Goal: Information Seeking & Learning: Learn about a topic

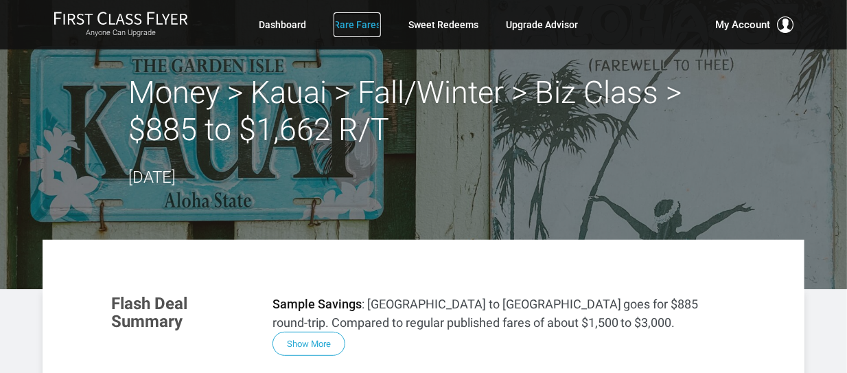
click at [371, 21] on link "Rare Fares" at bounding box center [357, 24] width 47 height 25
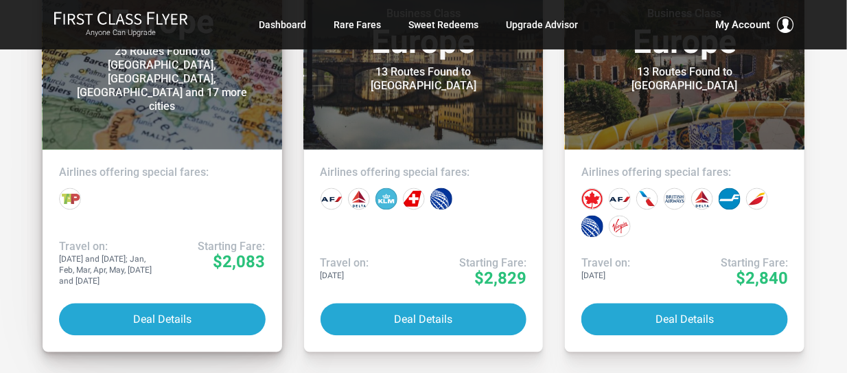
scroll to position [2746, 0]
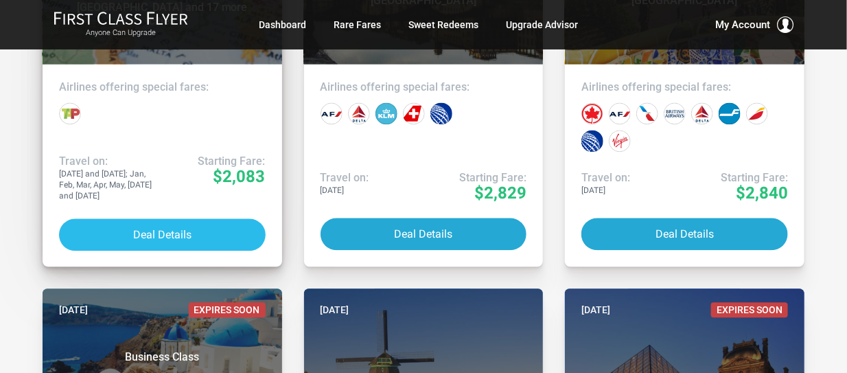
click at [174, 227] on button "Deal Details" at bounding box center [162, 234] width 207 height 32
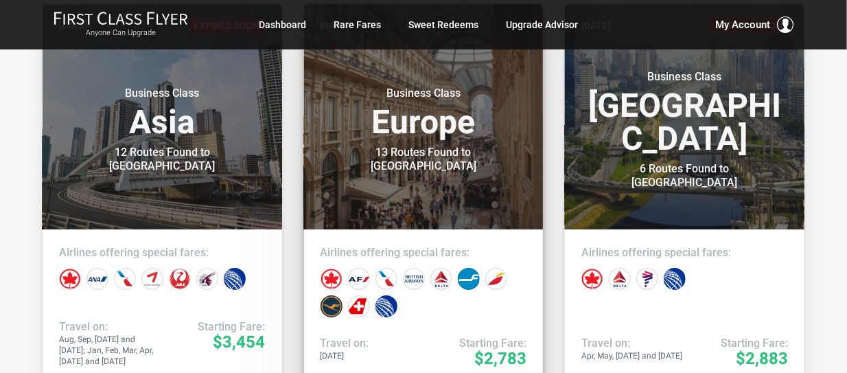
scroll to position [3500, 0]
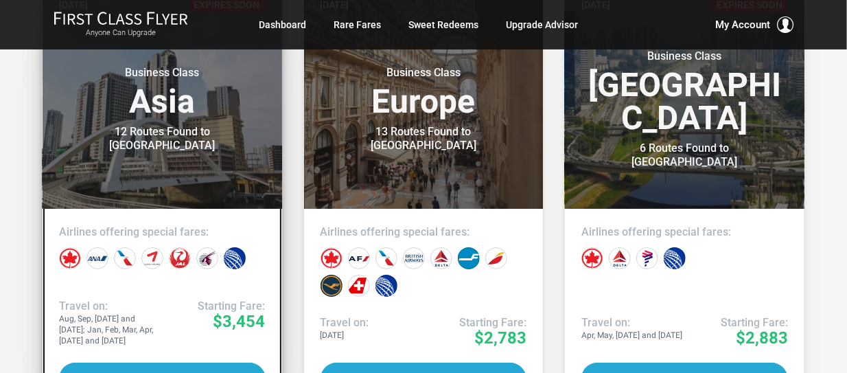
click at [184, 180] on header "[DATE] Expires Soon Business Class Asia 12 Routes Found to [GEOGRAPHIC_DATA]" at bounding box center [163, 96] width 240 height 225
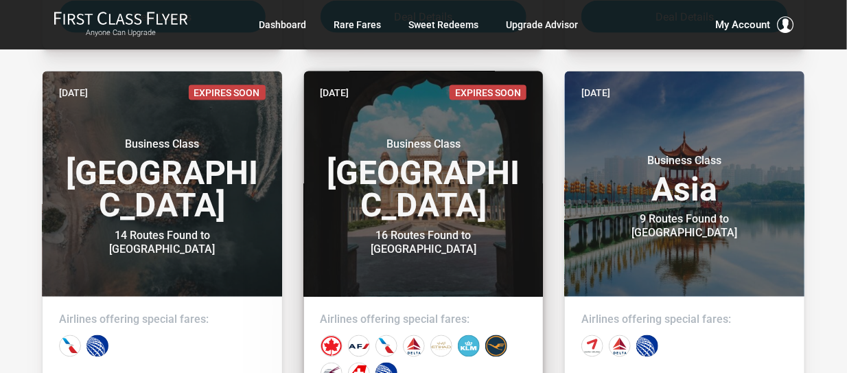
scroll to position [6109, 0]
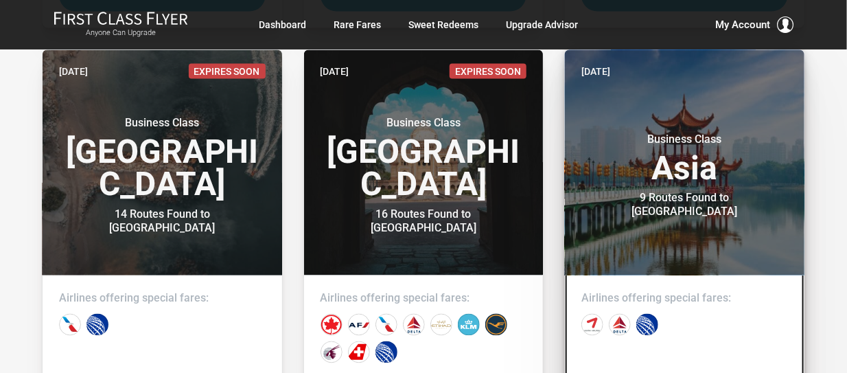
click at [702, 167] on h3 "Business Class Asia" at bounding box center [684, 158] width 207 height 52
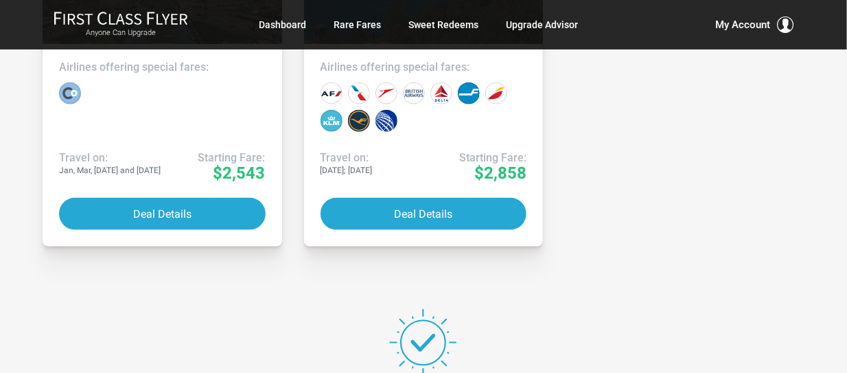
scroll to position [7688, 0]
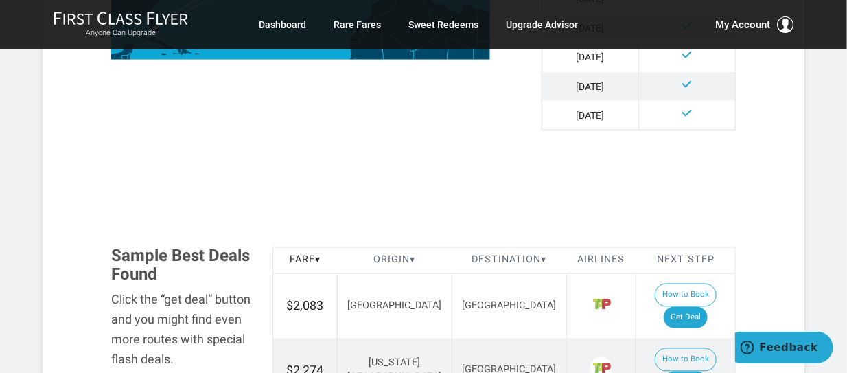
scroll to position [754, 0]
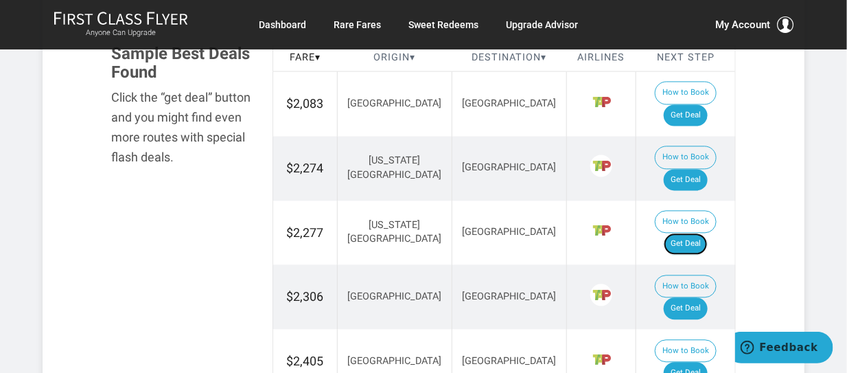
scroll to position [824, 0]
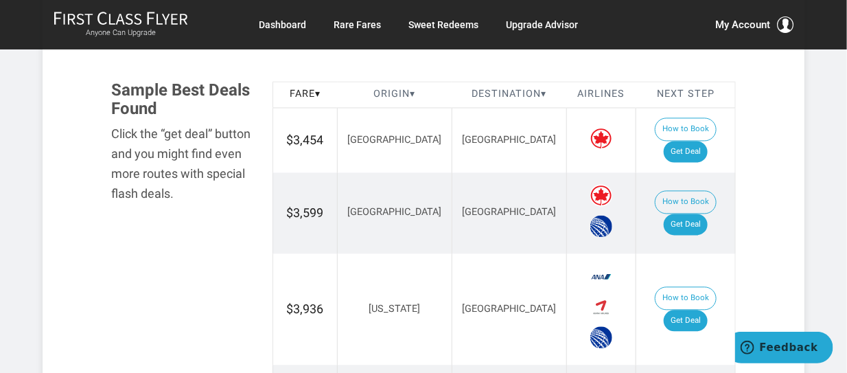
scroll to position [892, 0]
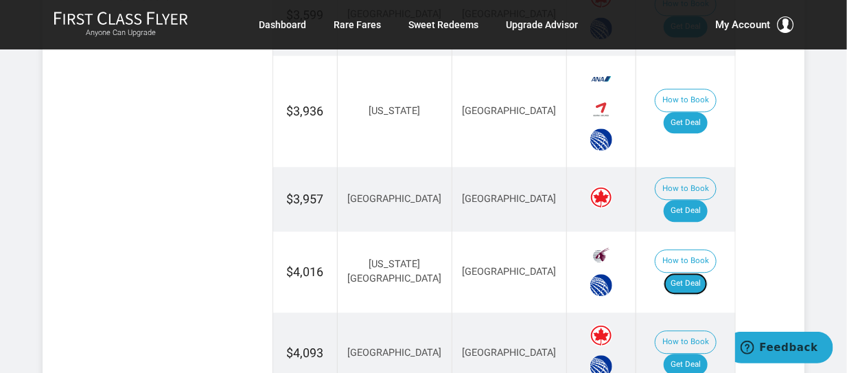
scroll to position [1029, 0]
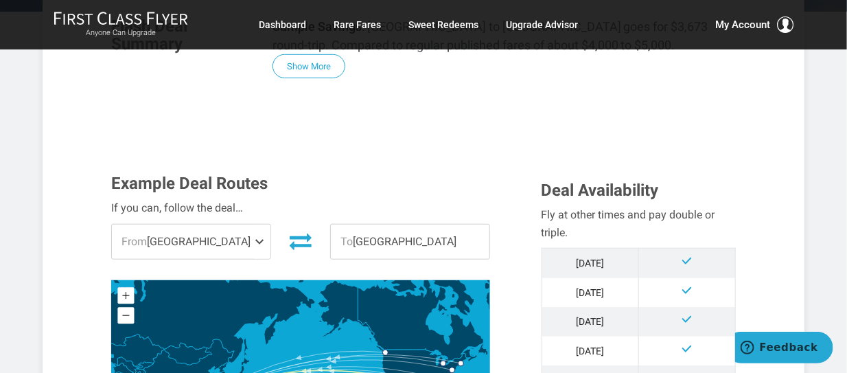
scroll to position [205, 0]
